Goal: Task Accomplishment & Management: Use online tool/utility

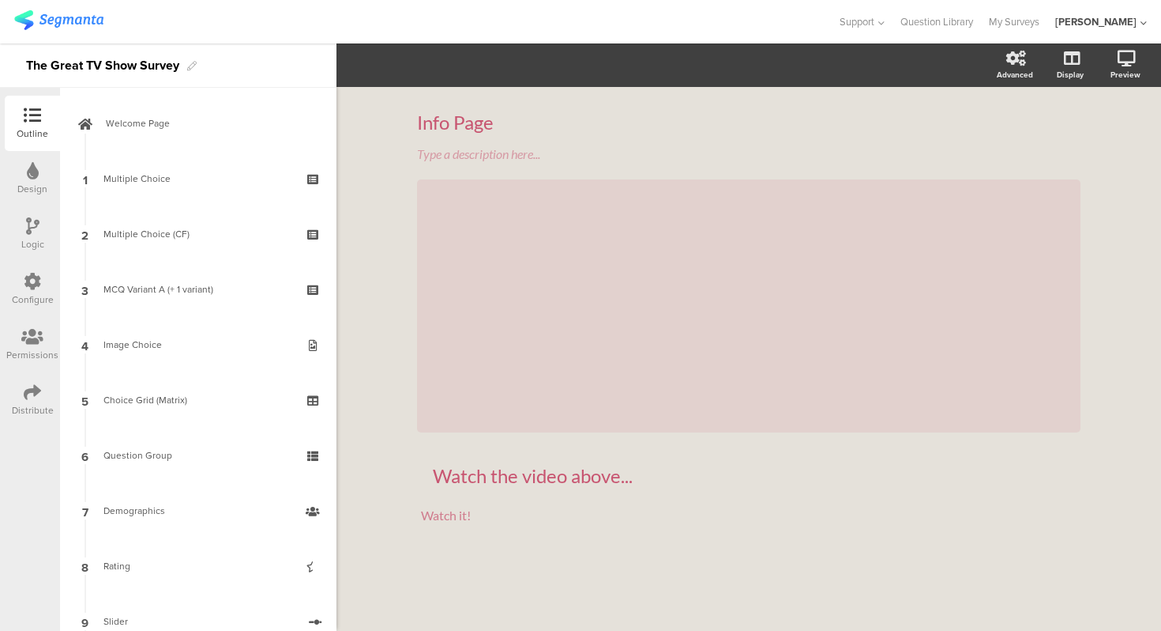
scroll to position [638, 0]
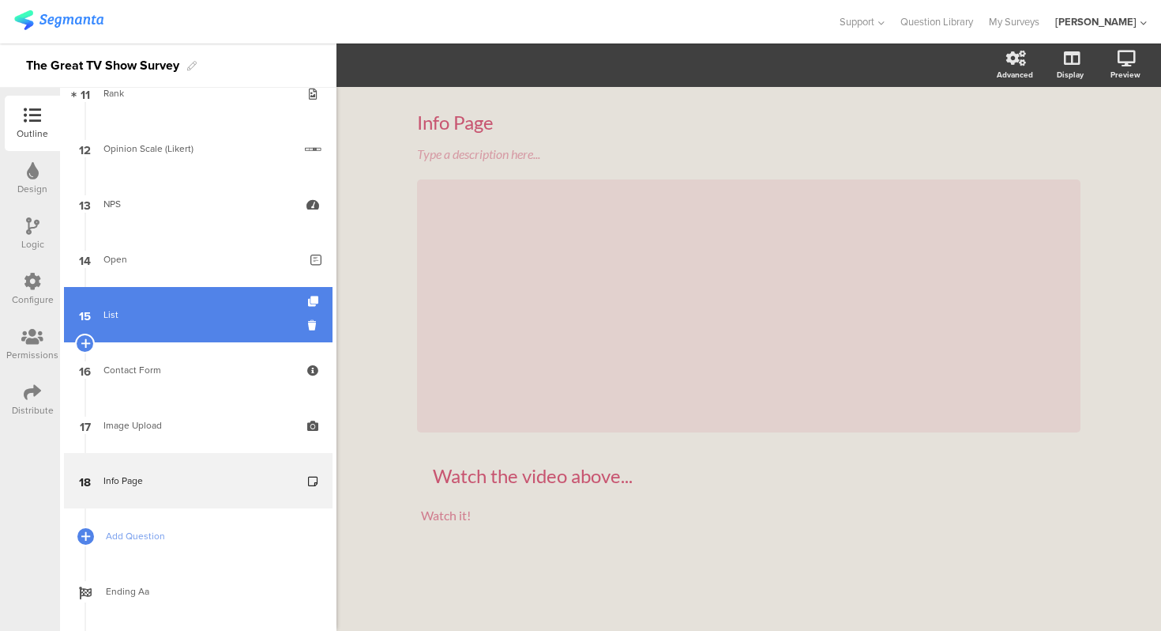
click at [189, 314] on div "List" at bounding box center [198, 315] width 189 height 16
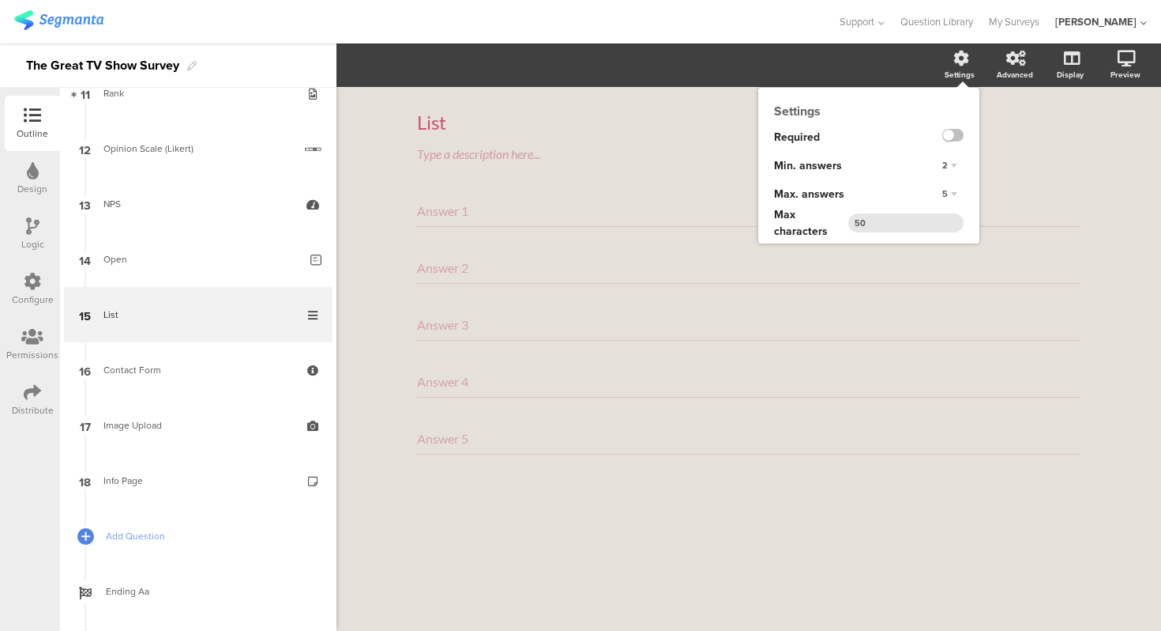
click at [951, 158] on div "2" at bounding box center [950, 165] width 28 height 19
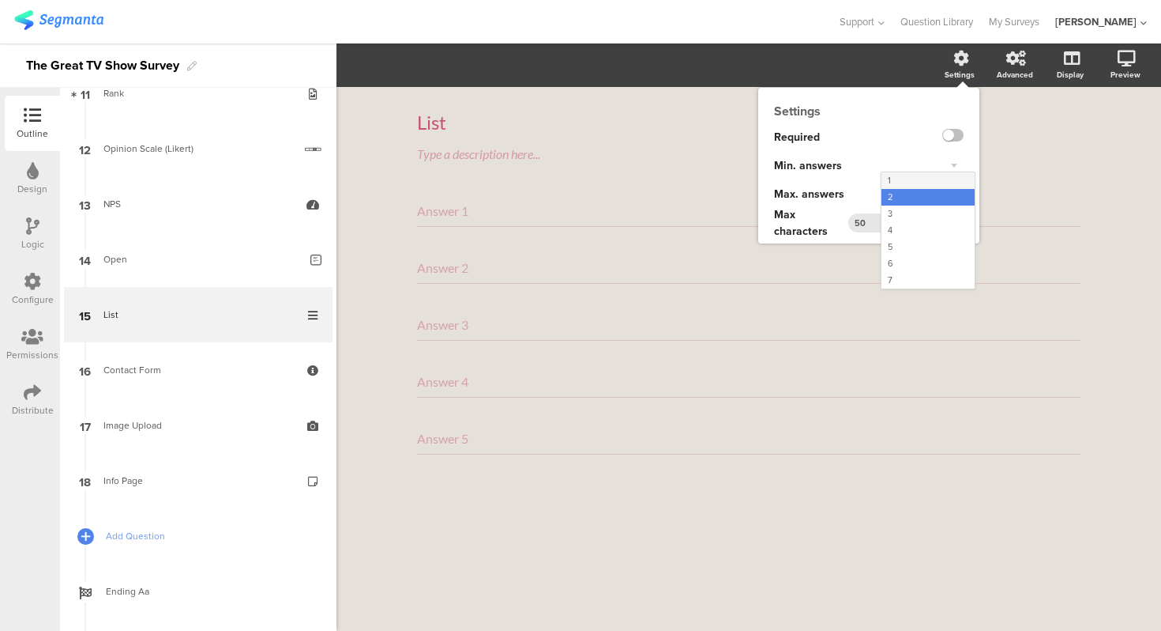
click at [943, 180] on div "1" at bounding box center [928, 180] width 93 height 17
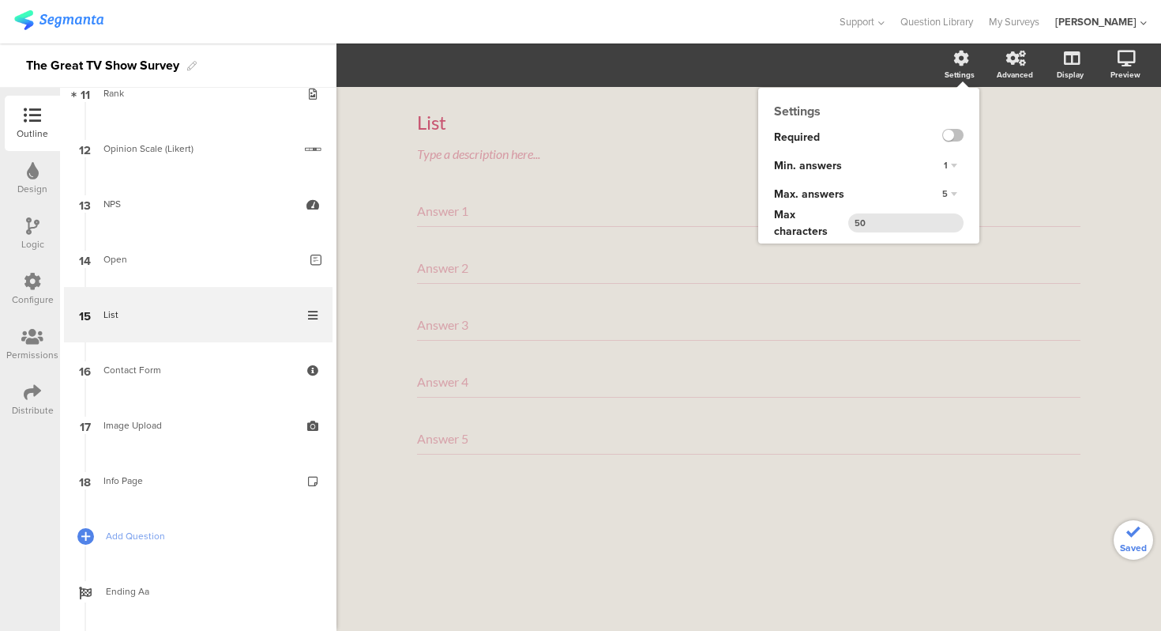
click at [951, 193] on div "5" at bounding box center [950, 194] width 28 height 19
click at [947, 211] on div "2" at bounding box center [928, 209] width 93 height 17
click at [957, 190] on div "2" at bounding box center [950, 194] width 28 height 19
click at [951, 194] on div "2" at bounding box center [950, 194] width 28 height 19
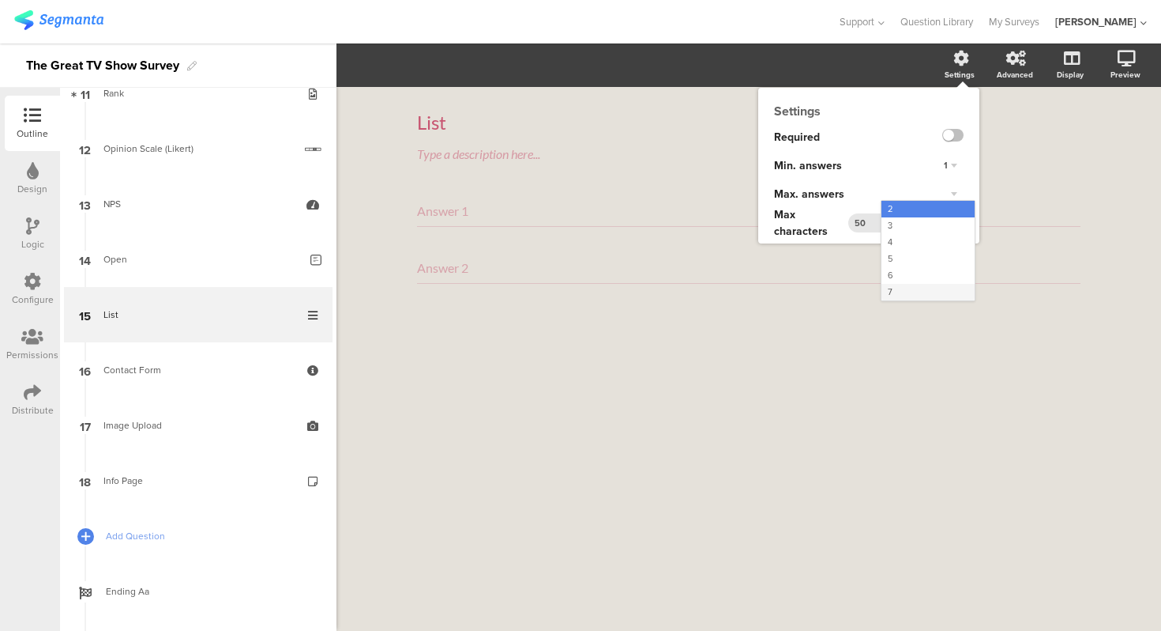
click at [933, 288] on div "7" at bounding box center [928, 292] width 93 height 17
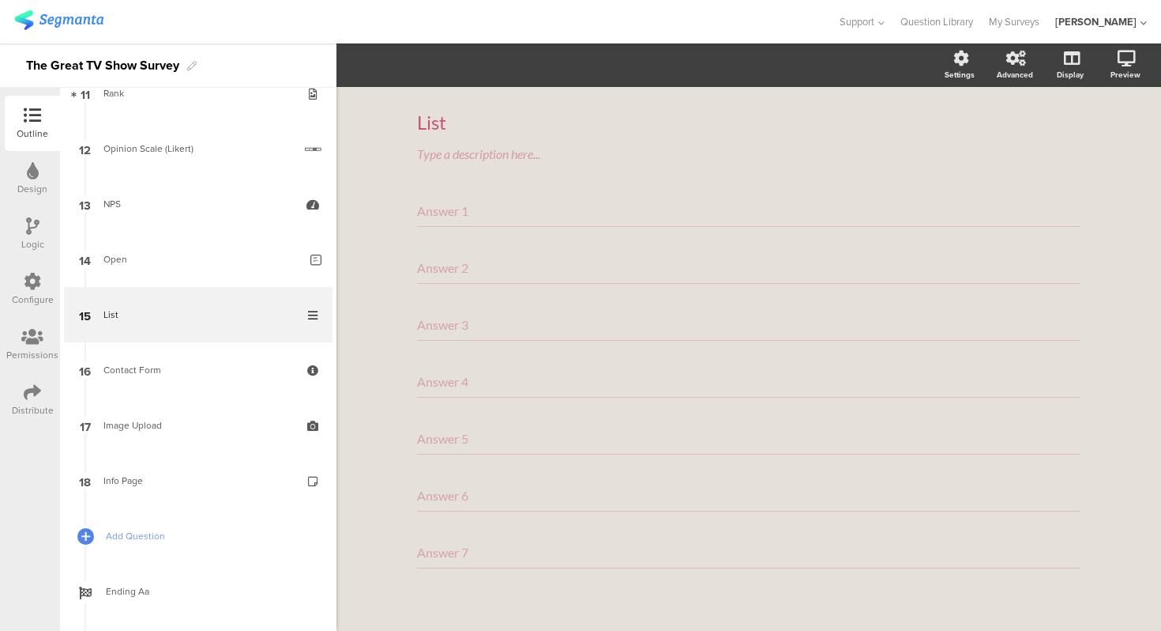
click at [1126, 149] on div "List List Type a description here... Answer 1 Answer 2 Answer 3 Answer 4 Answer…" at bounding box center [749, 372] width 825 height 570
click at [360, 281] on div "List List Type a description here... Answer 1 Answer 2 Answer 3 Answer 4 Answer…" at bounding box center [749, 372] width 825 height 570
